Goal: Register for event/course

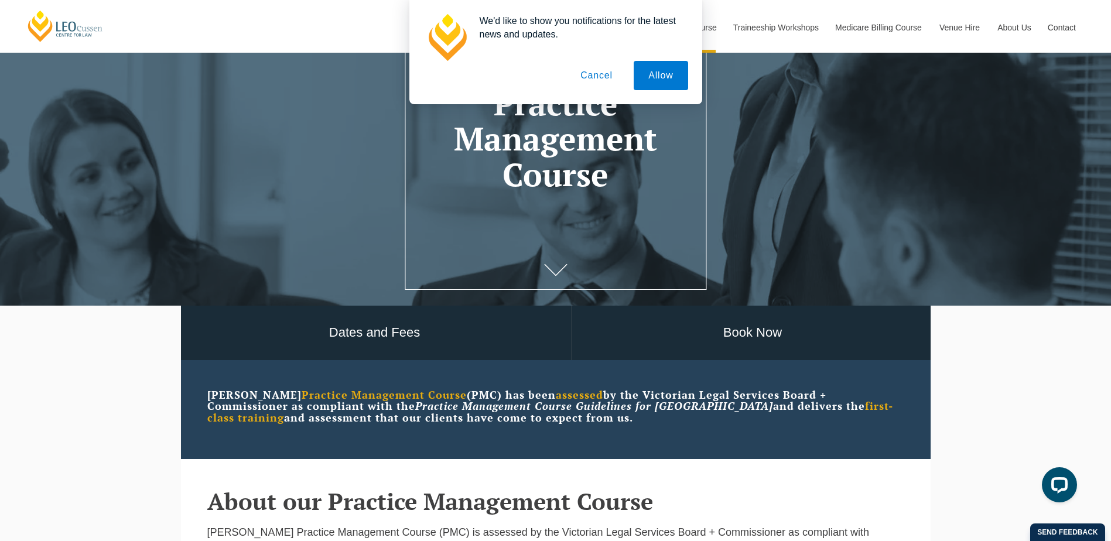
scroll to position [117, 0]
click at [648, 81] on button "Allow" at bounding box center [661, 75] width 54 height 29
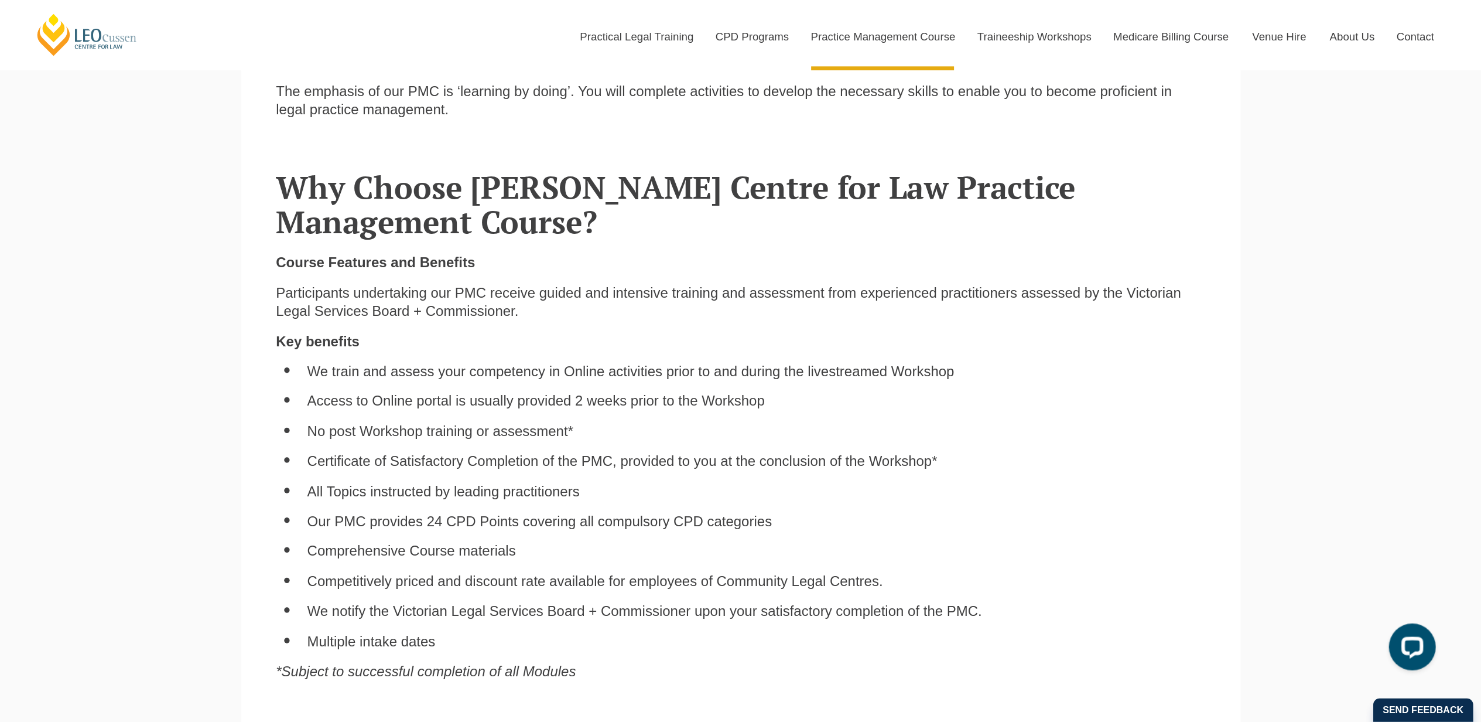
scroll to position [703, 0]
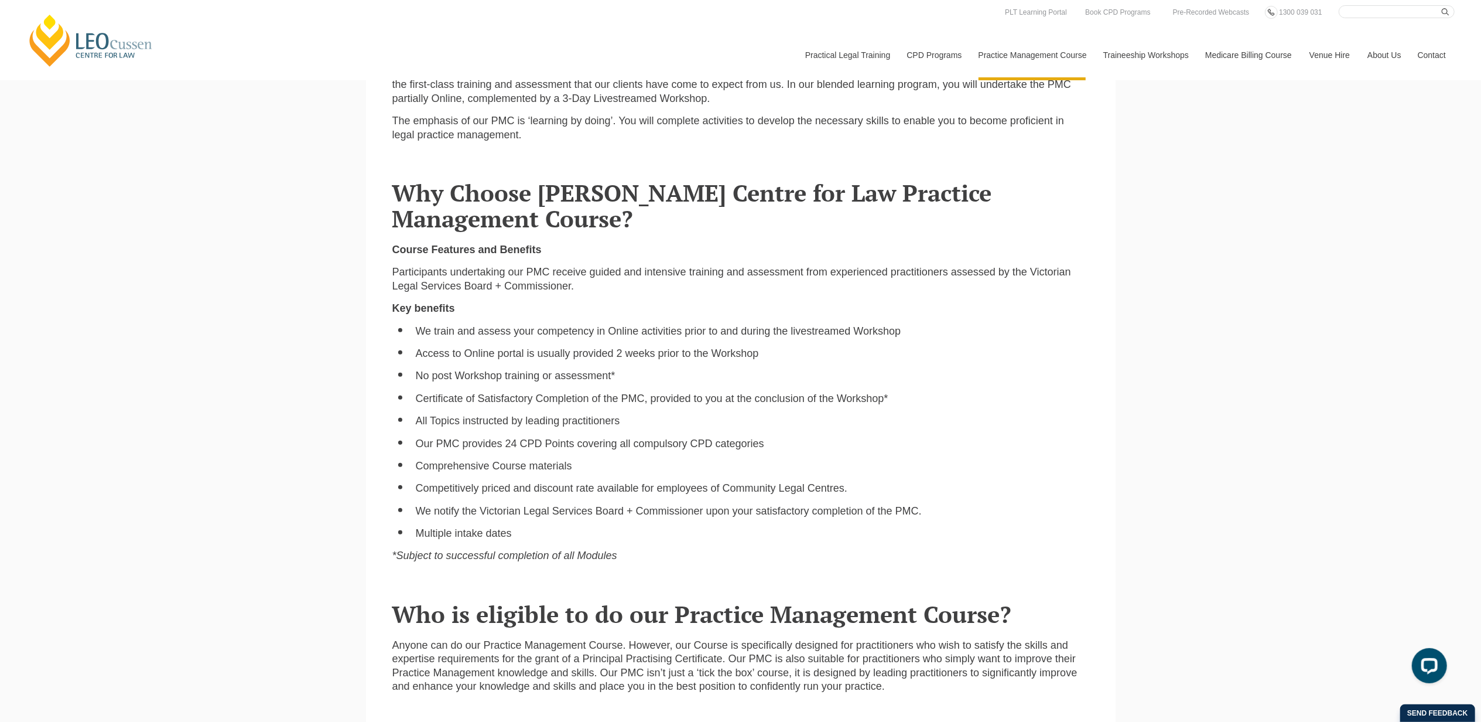
click at [603, 338] on li "We train and assess your competency in Online activities prior to and during th…" at bounding box center [753, 330] width 674 height 13
drag, startPoint x: 603, startPoint y: 338, endPoint x: 521, endPoint y: 358, distance: 84.5
click at [521, 358] on li "Access to Online portal is usually provided 2 weeks prior to the Workshop" at bounding box center [753, 353] width 674 height 13
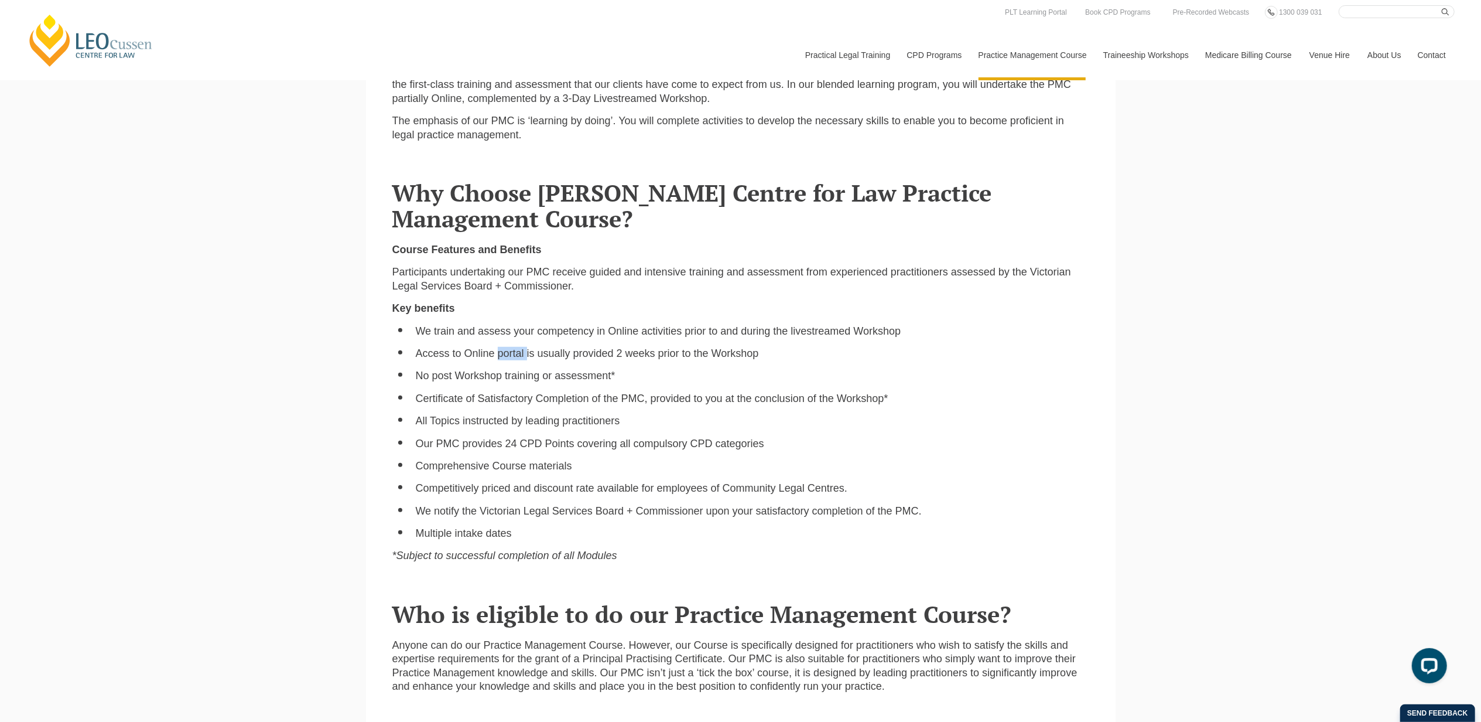
click at [521, 358] on li "Access to Online portal is usually provided 2 weeks prior to the Workshop" at bounding box center [753, 353] width 674 height 13
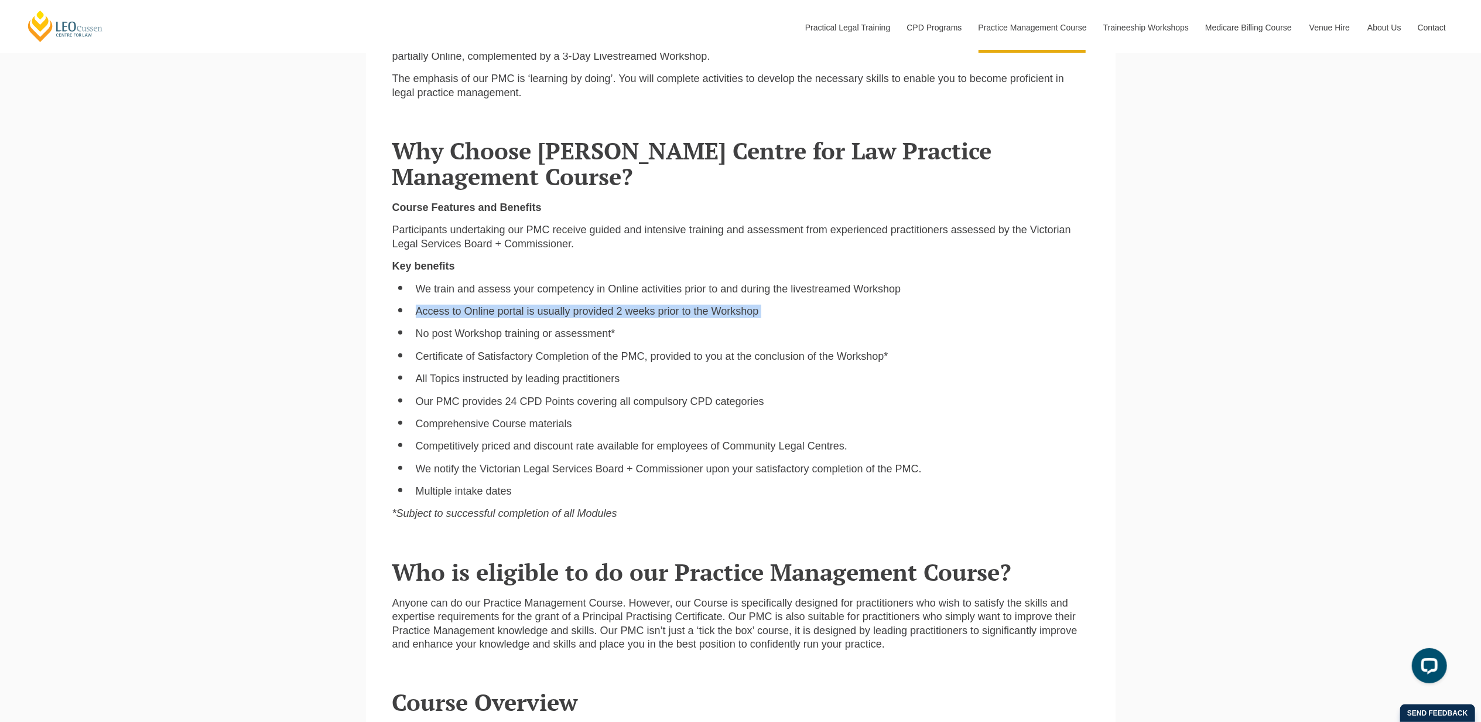
scroll to position [781, 0]
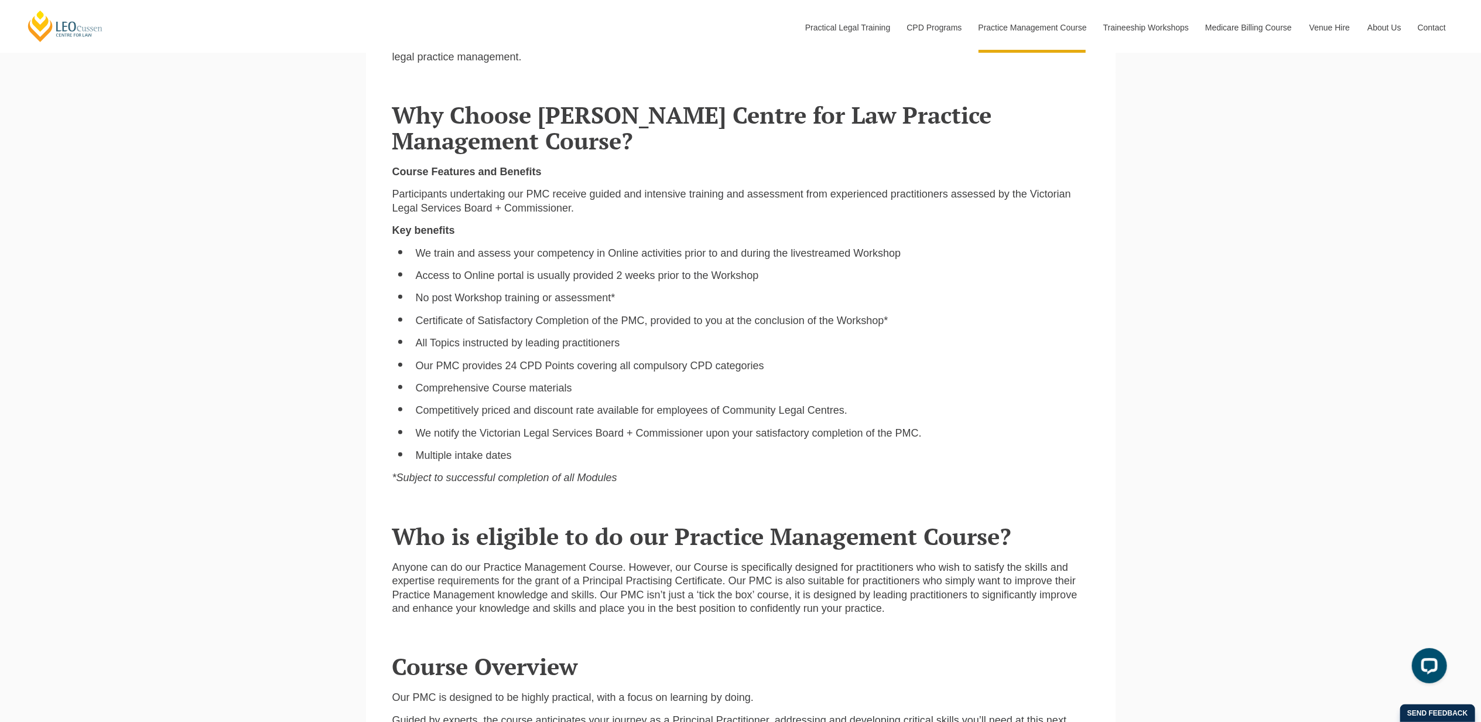
click at [520, 300] on li "No post Workshop training or assessment*" at bounding box center [753, 297] width 674 height 13
drag, startPoint x: 520, startPoint y: 300, endPoint x: 515, endPoint y: 321, distance: 21.6
click at [515, 321] on li "Certificate of Satisfactory Completion of the PMC, provided to you at the concl…" at bounding box center [753, 320] width 674 height 13
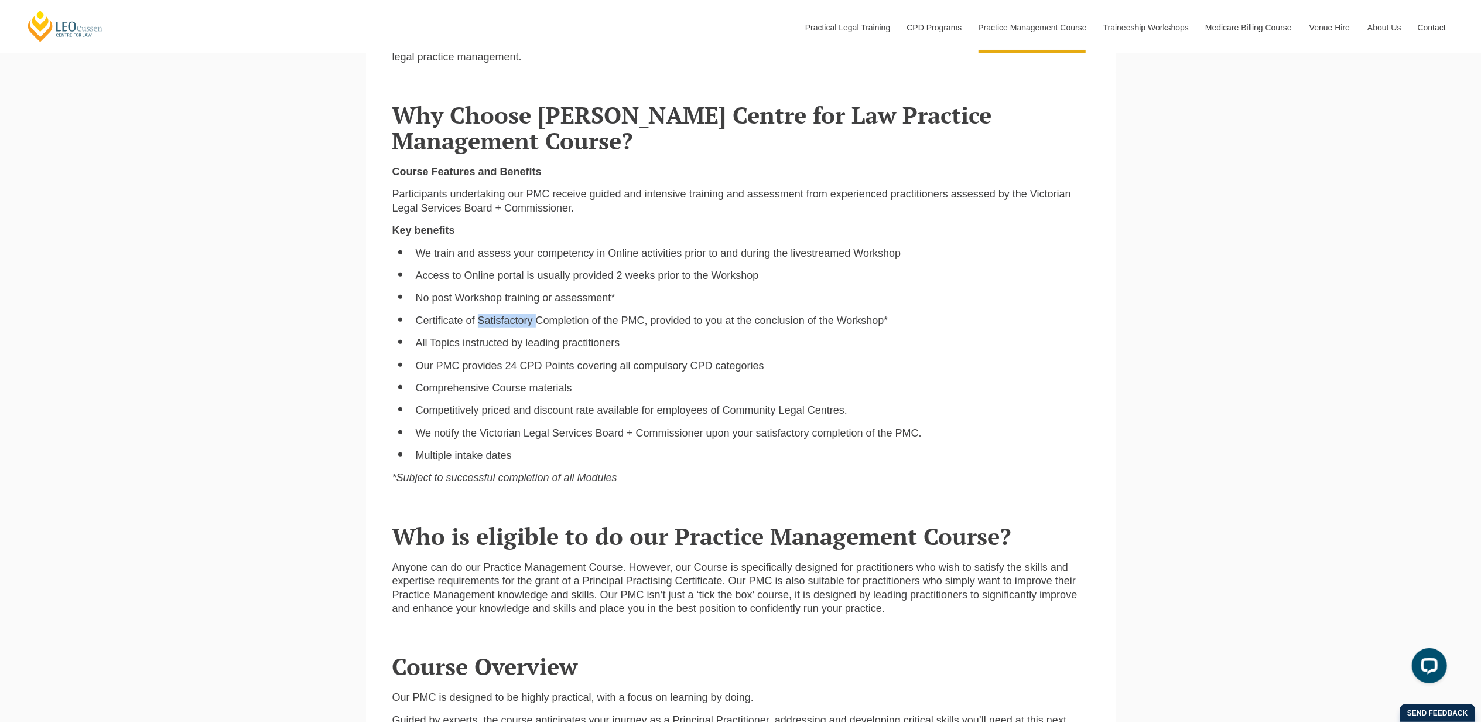
click at [515, 321] on li "Certificate of Satisfactory Completion of the PMC, provided to you at the concl…" at bounding box center [753, 320] width 674 height 13
drag, startPoint x: 515, startPoint y: 321, endPoint x: 508, endPoint y: 340, distance: 20.6
click at [508, 340] on li "All Topics instructed by leading practitioners" at bounding box center [753, 342] width 674 height 13
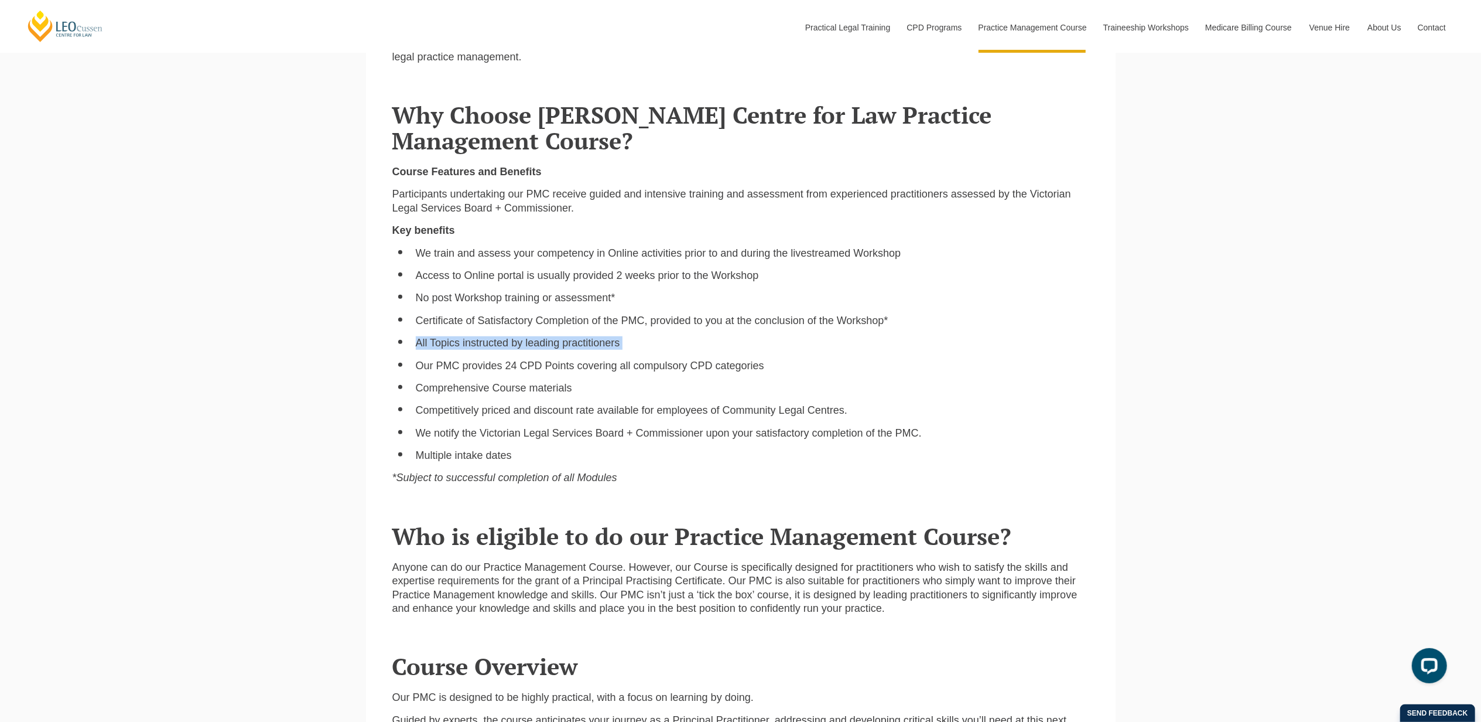
click at [508, 340] on li "All Topics instructed by leading practitioners" at bounding box center [753, 342] width 674 height 13
drag, startPoint x: 508, startPoint y: 340, endPoint x: 500, endPoint y: 364, distance: 24.8
click at [500, 364] on li "Our PMC provides 24 CPD Points covering all compulsory CPD categories" at bounding box center [753, 365] width 674 height 13
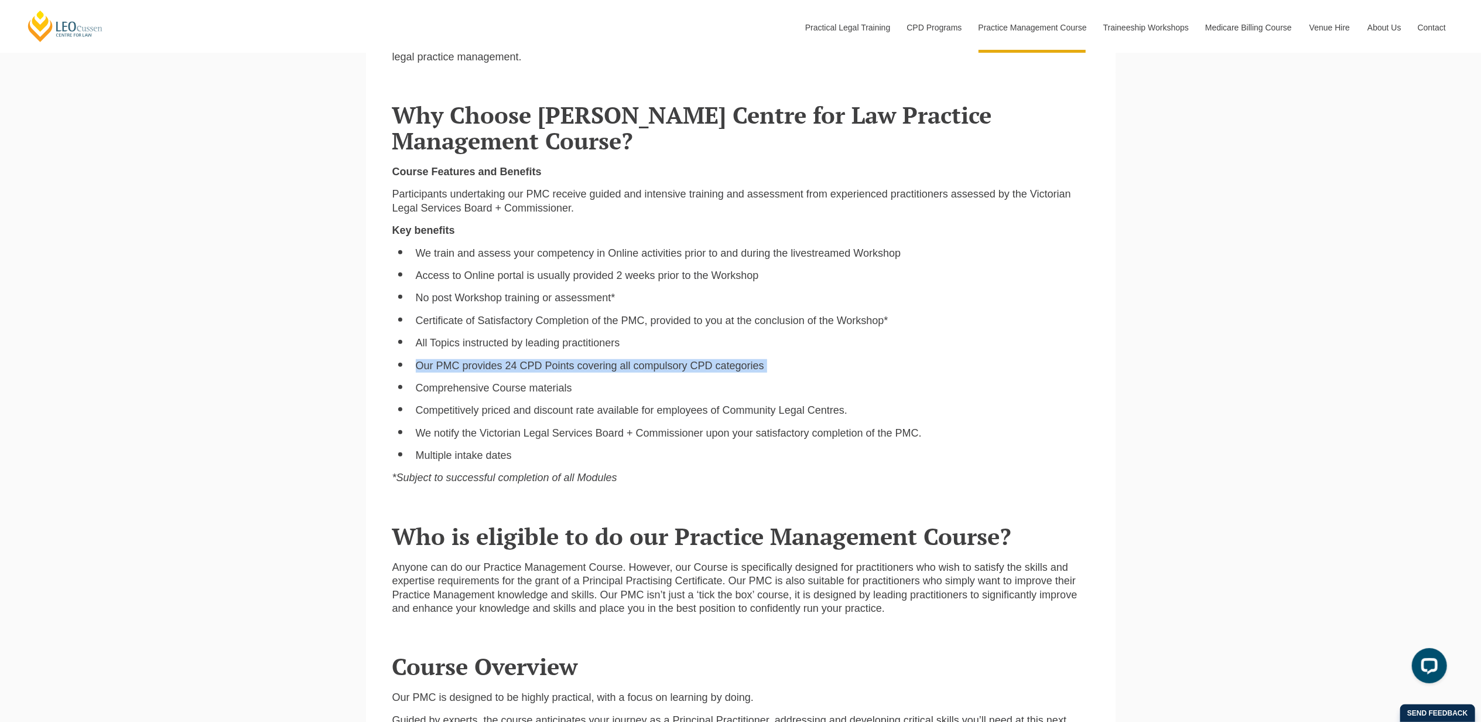
click at [500, 364] on li "Our PMC provides 24 CPD Points covering all compulsory CPD categories" at bounding box center [753, 365] width 674 height 13
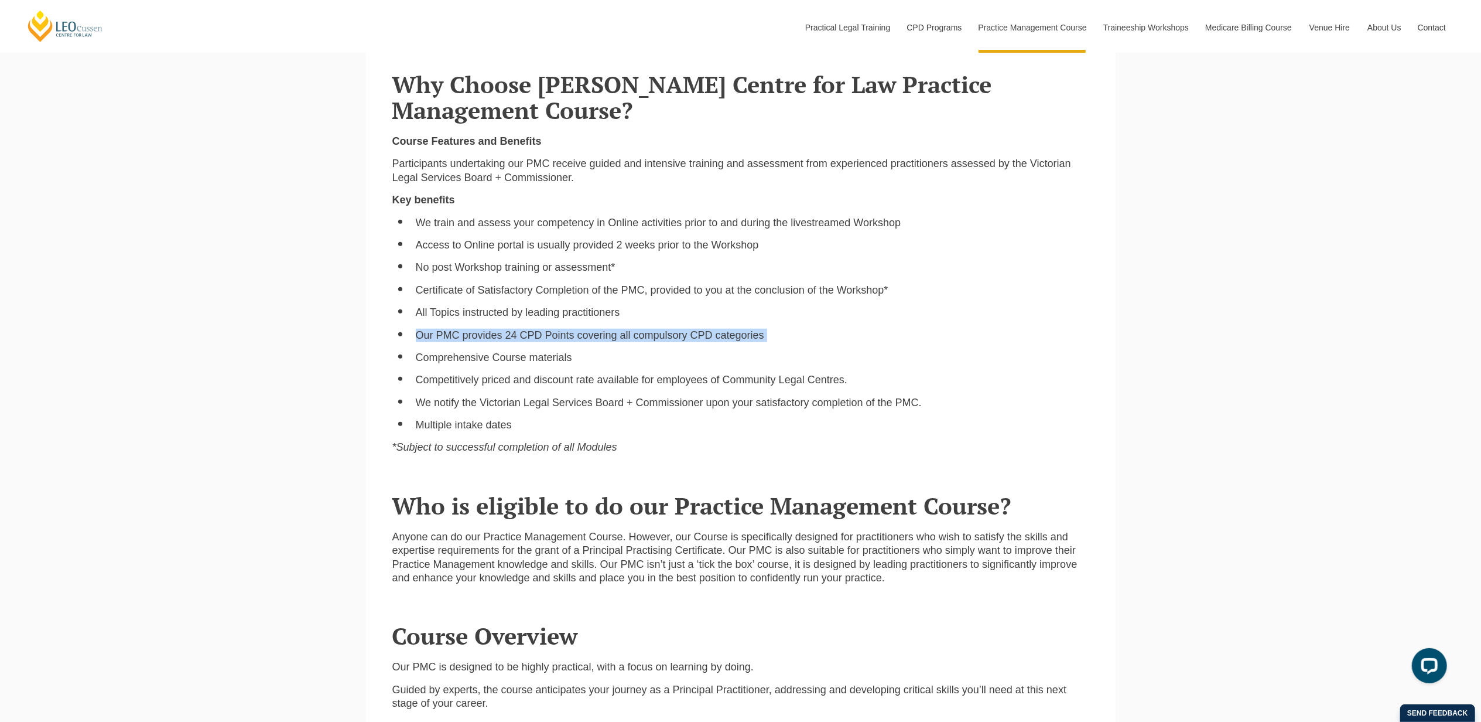
scroll to position [859, 0]
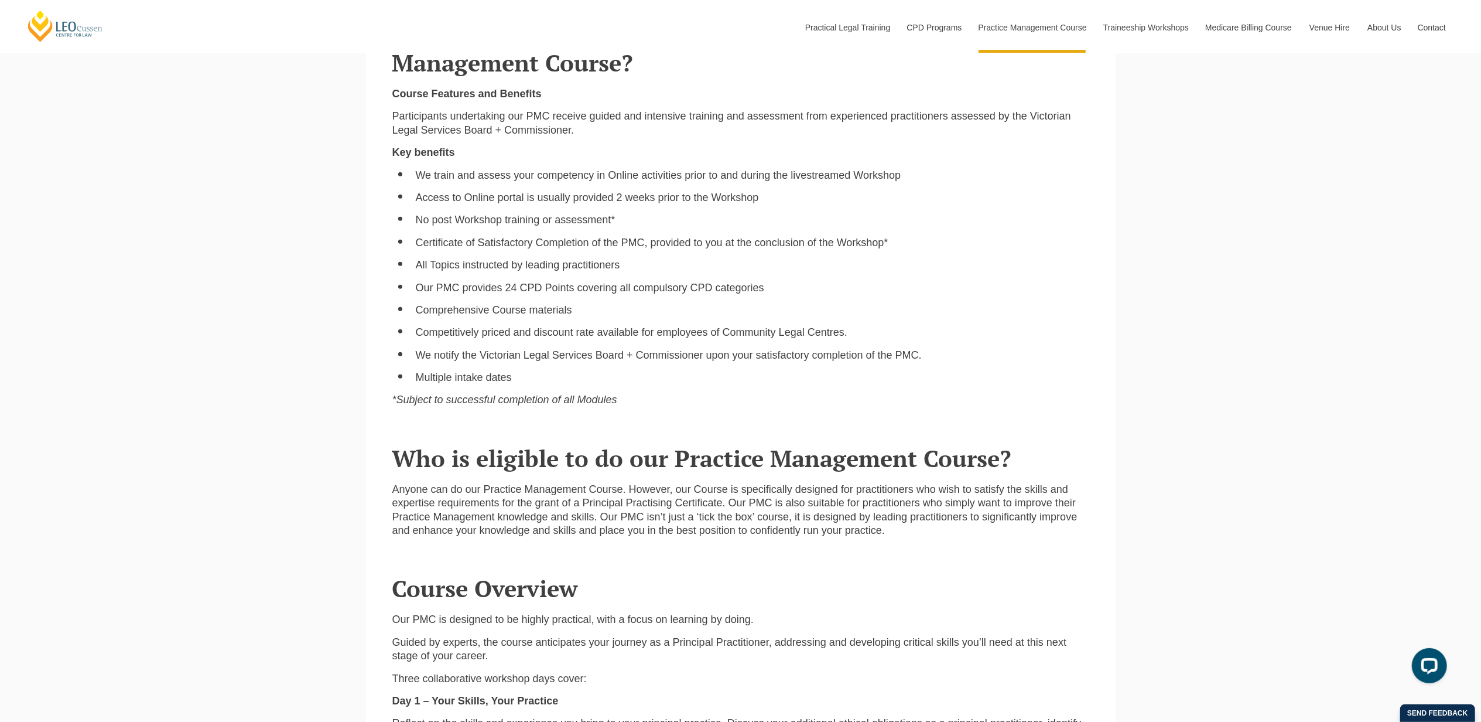
click at [501, 322] on ul "We train and assess your competency in Online activities prior to and during th…" at bounding box center [740, 277] width 697 height 216
click at [504, 313] on li "Comprehensive Course materials" at bounding box center [753, 309] width 674 height 13
drag, startPoint x: 504, startPoint y: 313, endPoint x: 499, endPoint y: 336, distance: 23.3
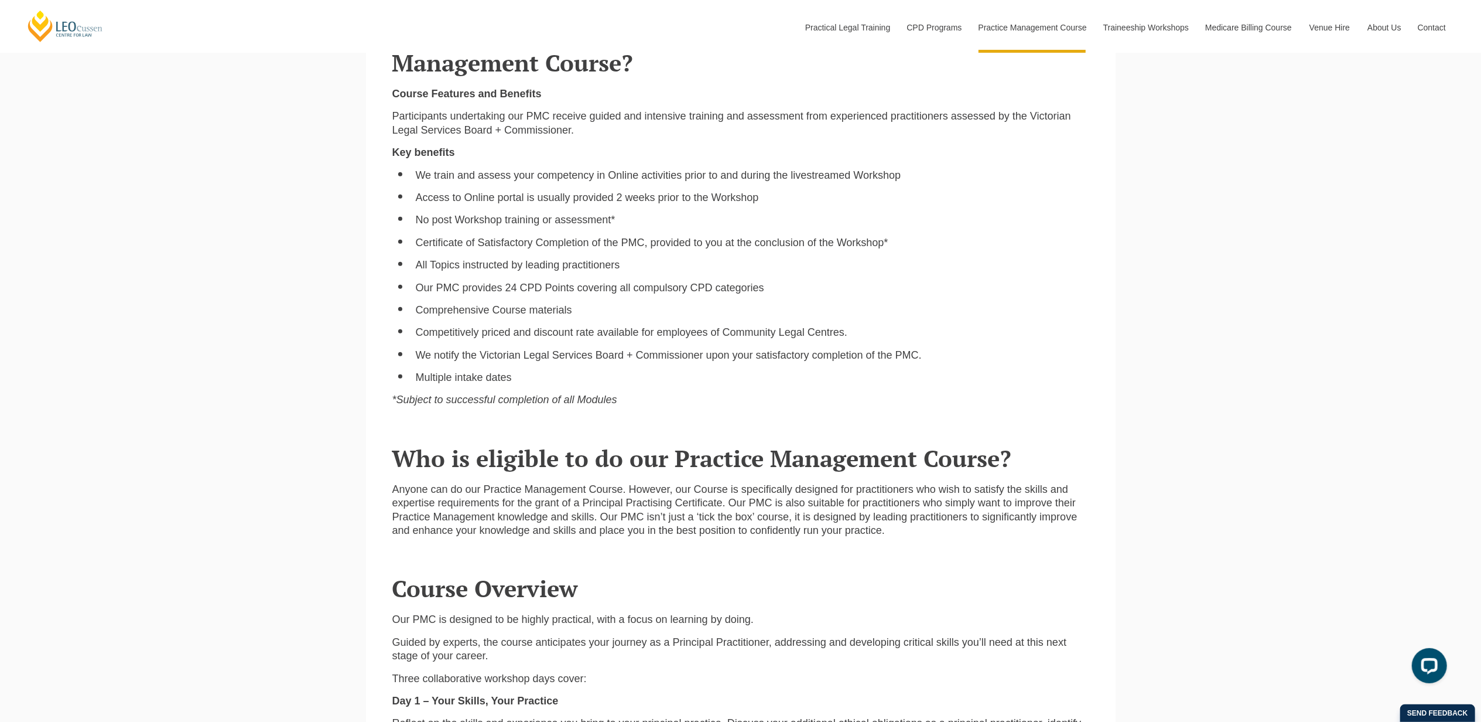
click at [499, 336] on li "Competitively priced and discount rate available for employees of Community Leg…" at bounding box center [753, 332] width 674 height 13
drag, startPoint x: 499, startPoint y: 336, endPoint x: 497, endPoint y: 350, distance: 14.3
click at [497, 350] on ul "We train and assess your competency in Online activities prior to and during th…" at bounding box center [740, 277] width 697 height 216
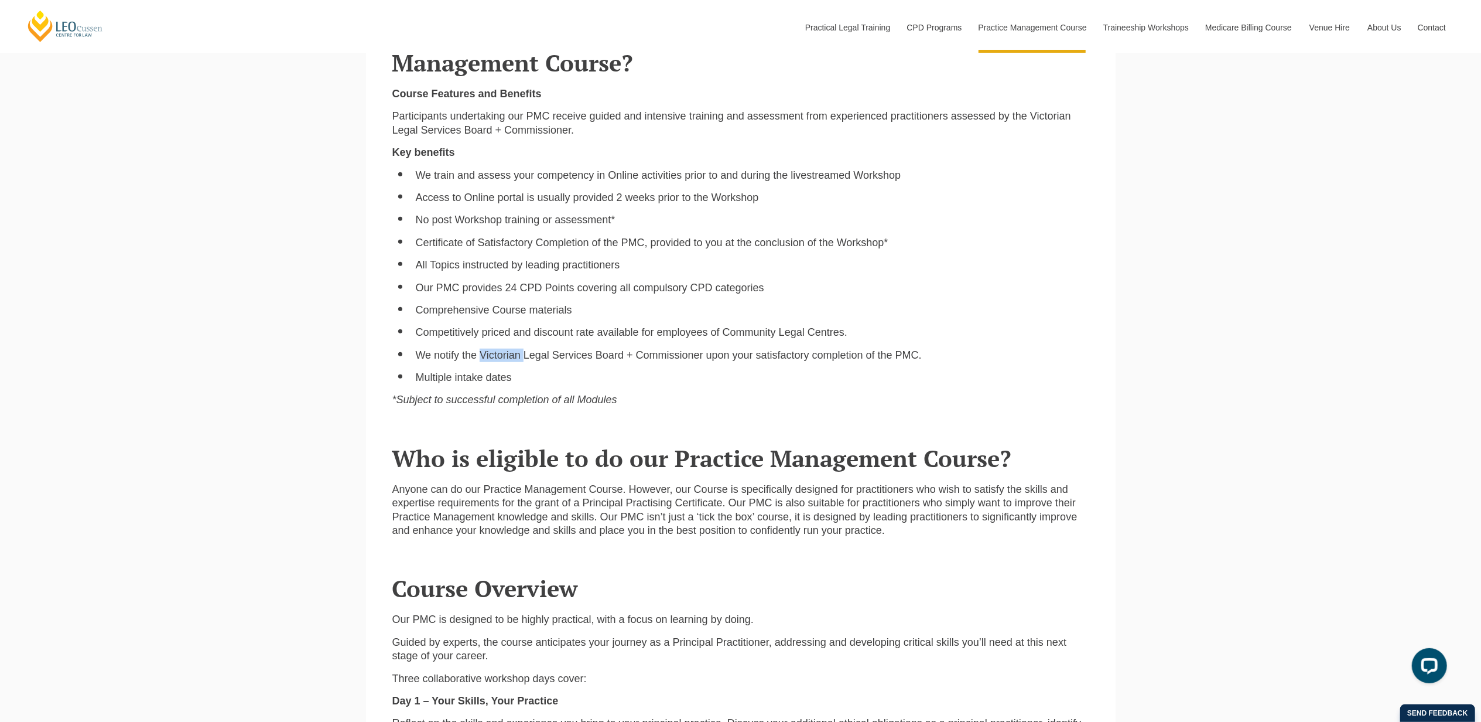
click at [497, 350] on ul "We train and assess your competency in Online activities prior to and during th…" at bounding box center [740, 277] width 697 height 216
drag, startPoint x: 497, startPoint y: 350, endPoint x: 487, endPoint y: 375, distance: 26.9
click at [487, 375] on li "Multiple intake dates" at bounding box center [753, 377] width 674 height 13
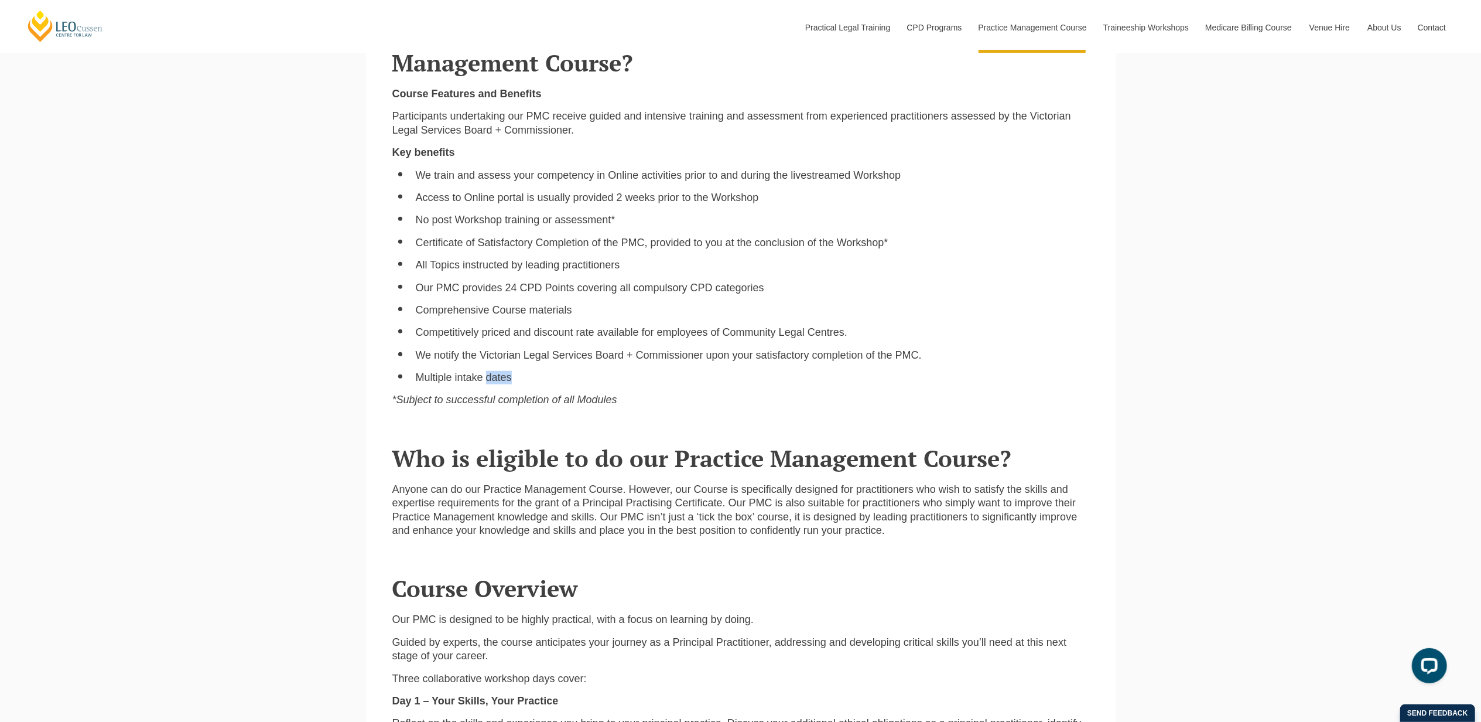
click at [487, 375] on li "Multiple intake dates" at bounding box center [753, 377] width 674 height 13
drag, startPoint x: 487, startPoint y: 375, endPoint x: 481, endPoint y: 408, distance: 33.4
click at [481, 405] on em "*Subject to successful completion of all Modules" at bounding box center [504, 400] width 225 height 12
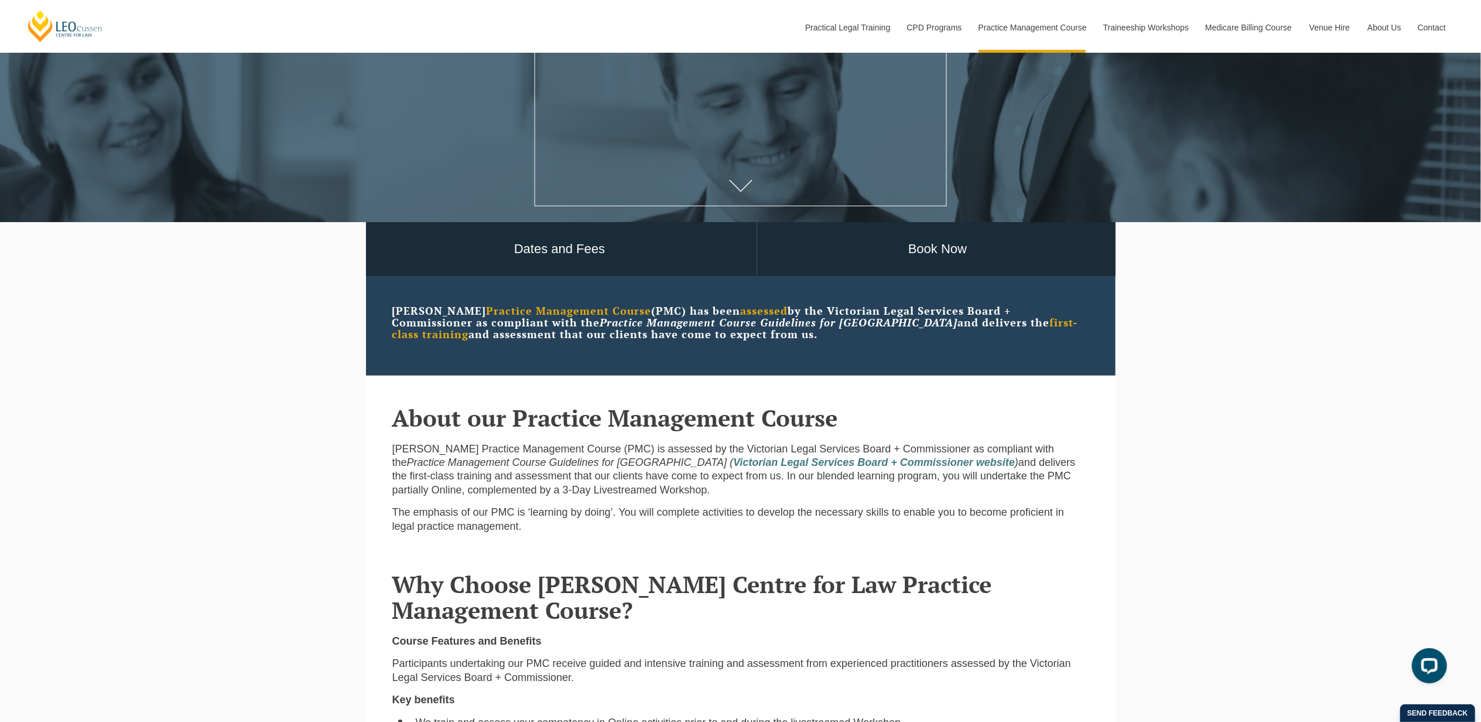
scroll to position [312, 0]
click at [944, 260] on link "Book Now" at bounding box center [937, 248] width 361 height 54
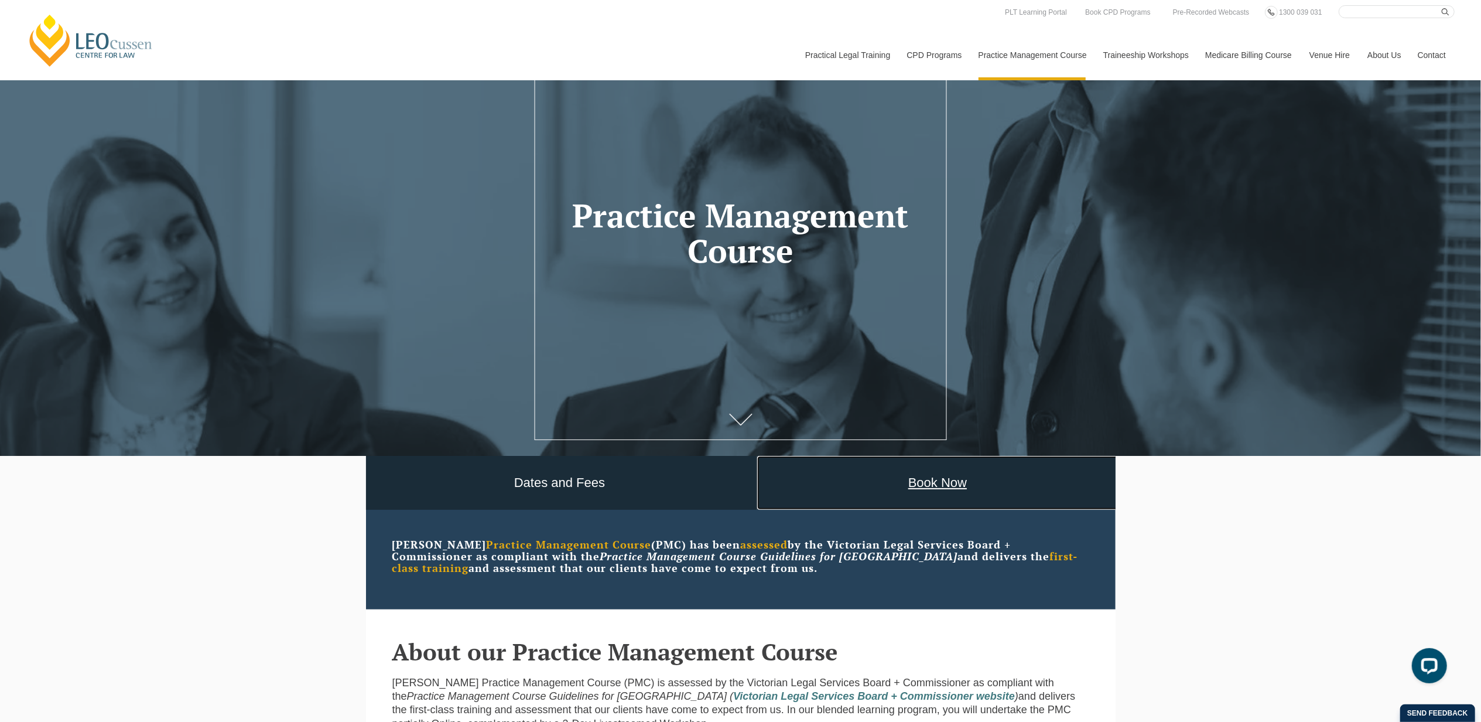
scroll to position [0, 0]
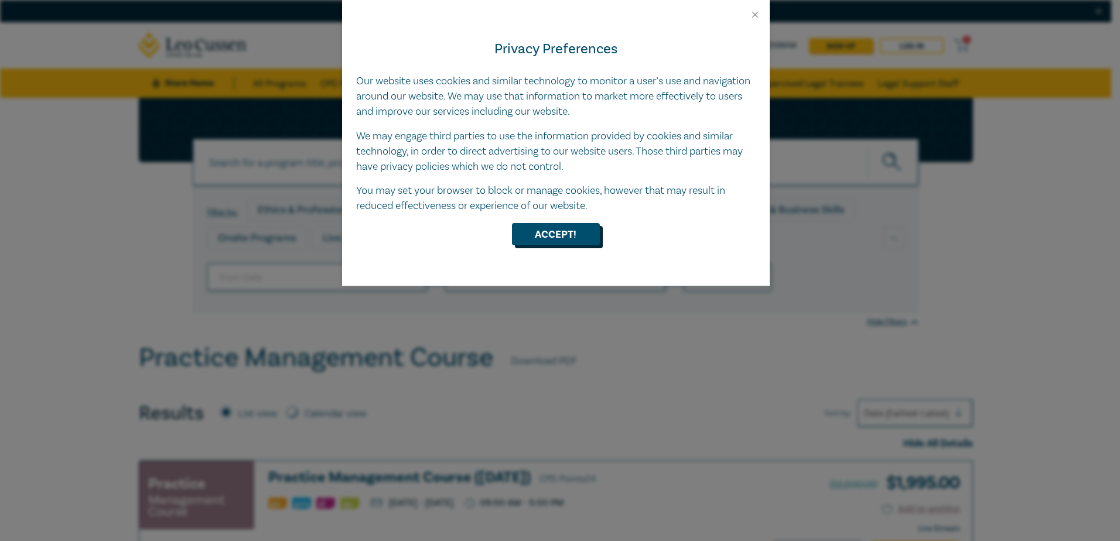
click at [565, 230] on button "Accept!" at bounding box center [556, 234] width 88 height 22
